Goal: Task Accomplishment & Management: Manage account settings

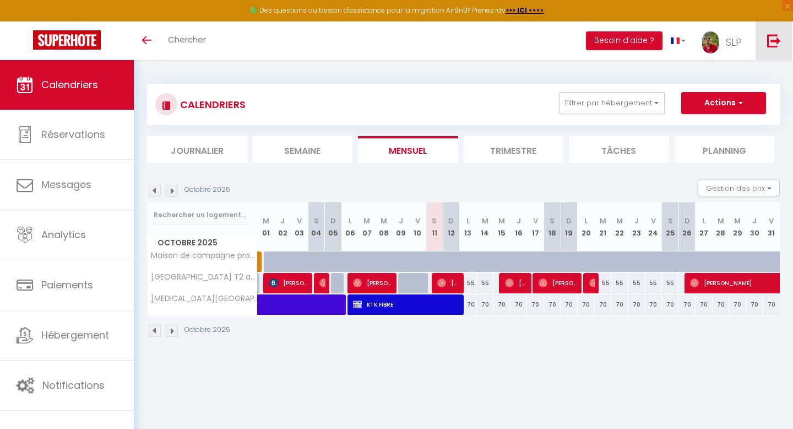
click at [772, 41] on img at bounding box center [774, 41] width 14 height 14
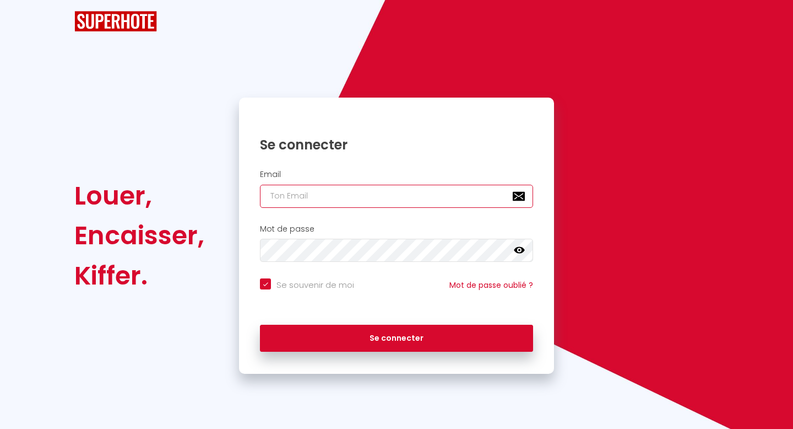
type input "[EMAIL_ADDRESS][DOMAIN_NAME]"
checkbox input "true"
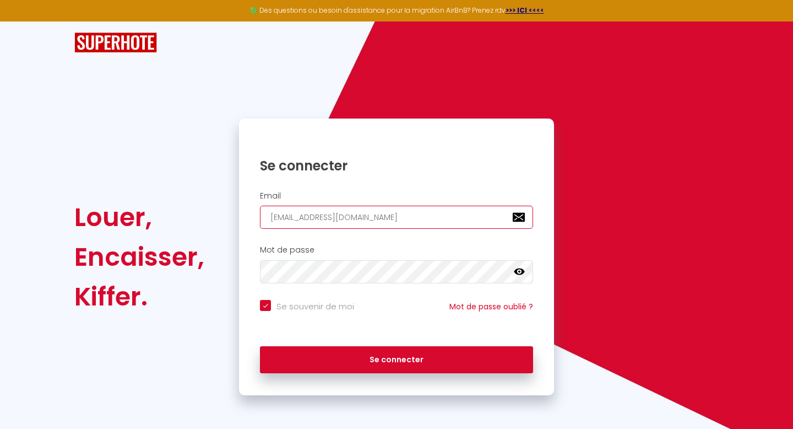
click at [387, 218] on input "[EMAIL_ADDRESS][DOMAIN_NAME]" at bounding box center [396, 217] width 273 height 23
type input "[EMAIL_ADDRESS][DOMAIN_NAME]"
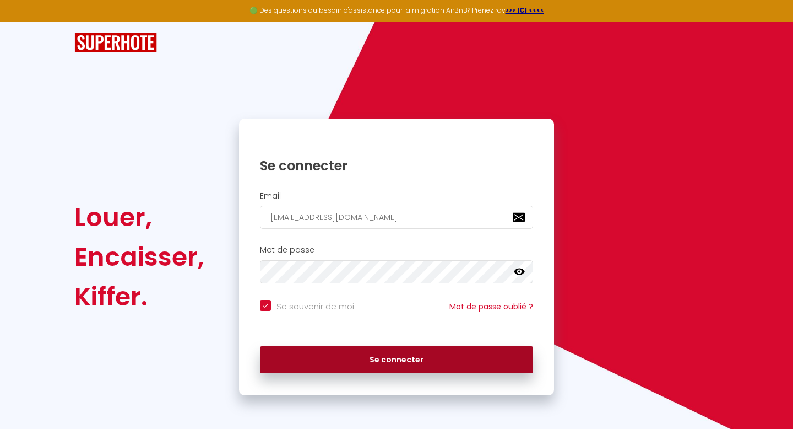
click at [349, 352] on button "Se connecter" at bounding box center [396, 360] width 273 height 28
checkbox input "true"
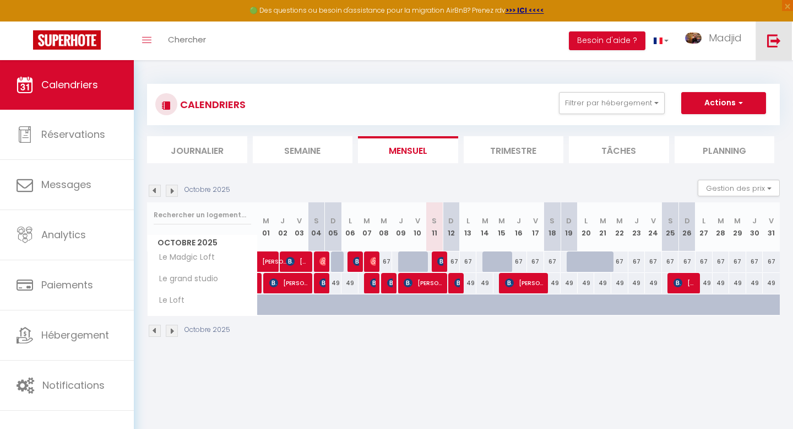
click at [769, 42] on img at bounding box center [774, 41] width 14 height 14
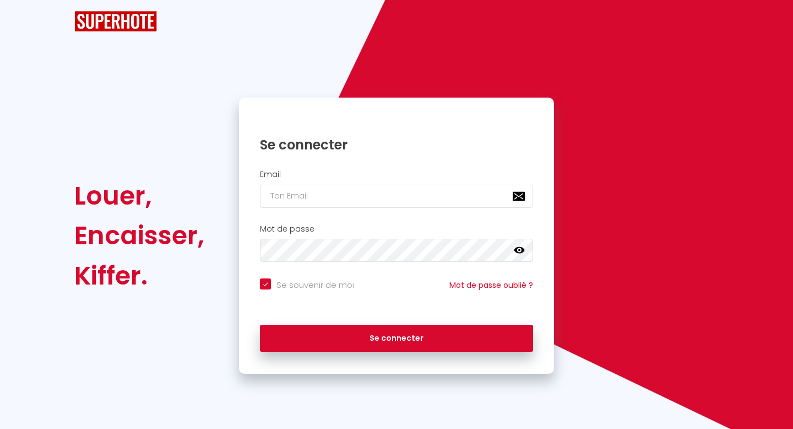
checkbox input "true"
type input "[EMAIL_ADDRESS][DOMAIN_NAME]"
checkbox input "true"
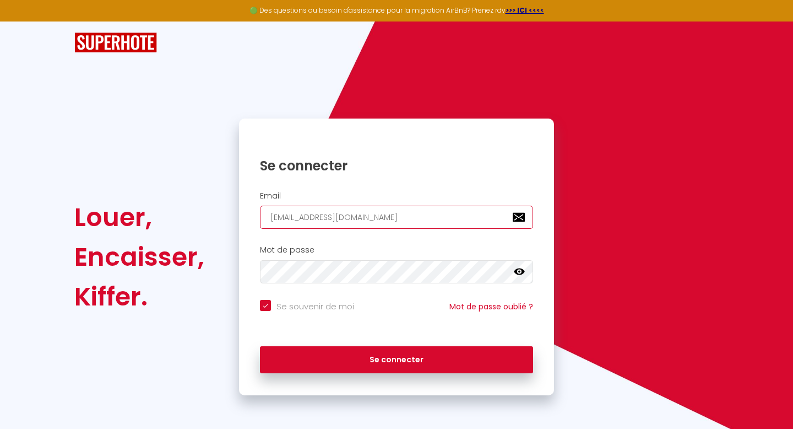
click at [406, 219] on input "[EMAIL_ADDRESS][DOMAIN_NAME]" at bounding box center [396, 217] width 273 height 23
type input "[EMAIL_ADDRESS][DOMAIN_NAME]"
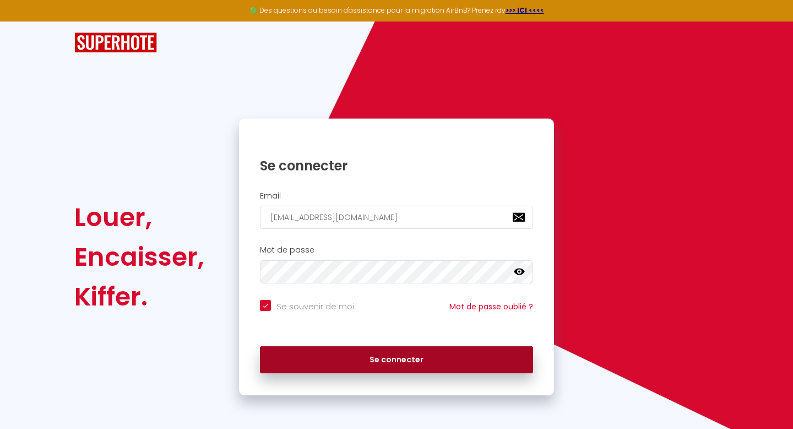
click at [425, 366] on button "Se connecter" at bounding box center [396, 360] width 273 height 28
checkbox input "true"
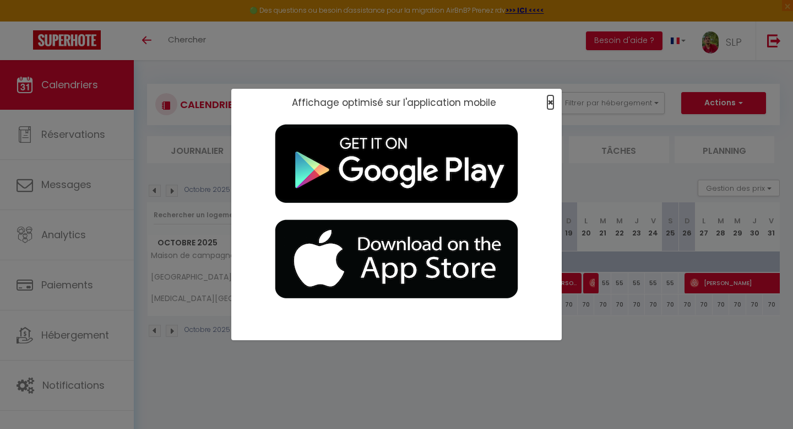
click at [552, 104] on span "×" at bounding box center [551, 102] width 6 height 14
